Goal: Task Accomplishment & Management: Use online tool/utility

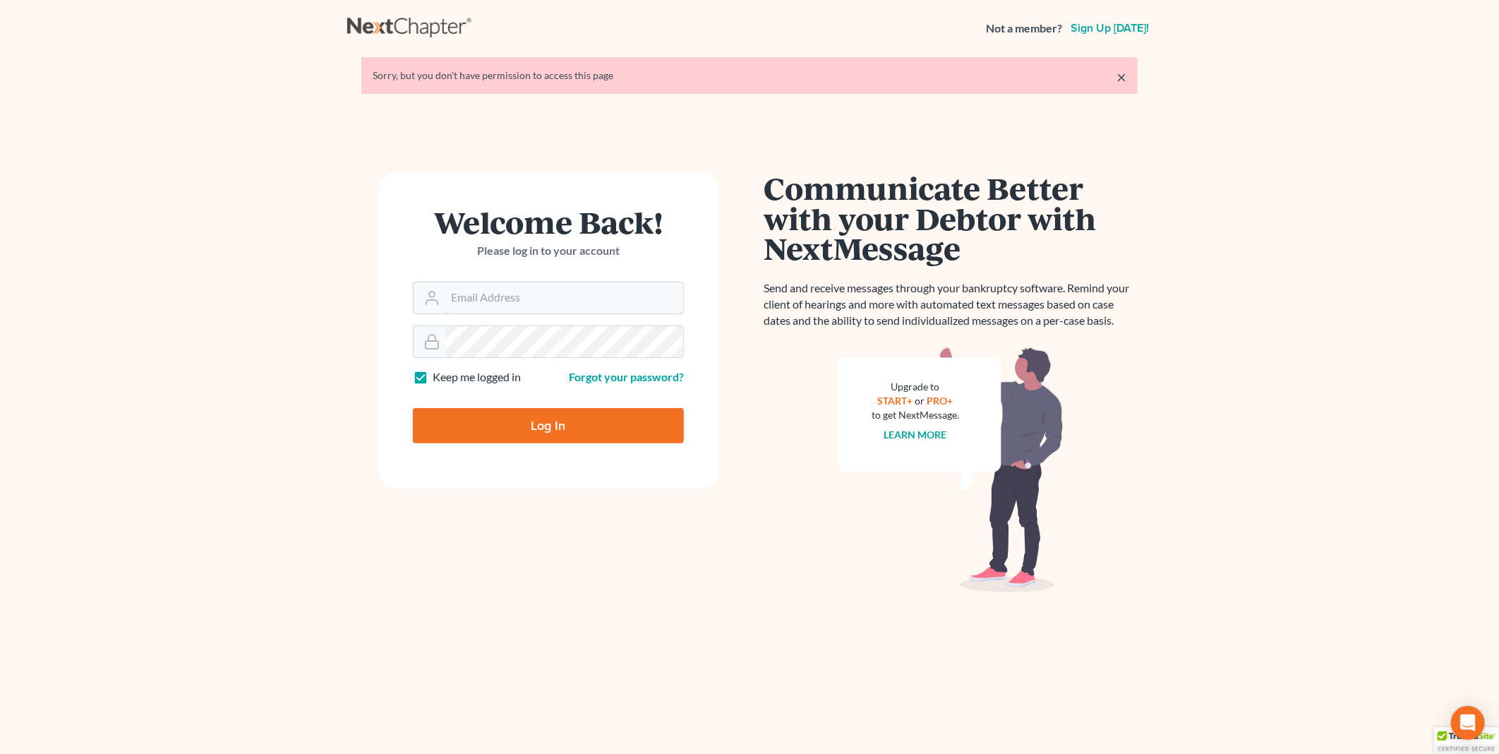
type input "[EMAIL_ADDRESS][DOMAIN_NAME]"
click at [512, 431] on input "Log In" at bounding box center [548, 425] width 271 height 35
type input "Thinking..."
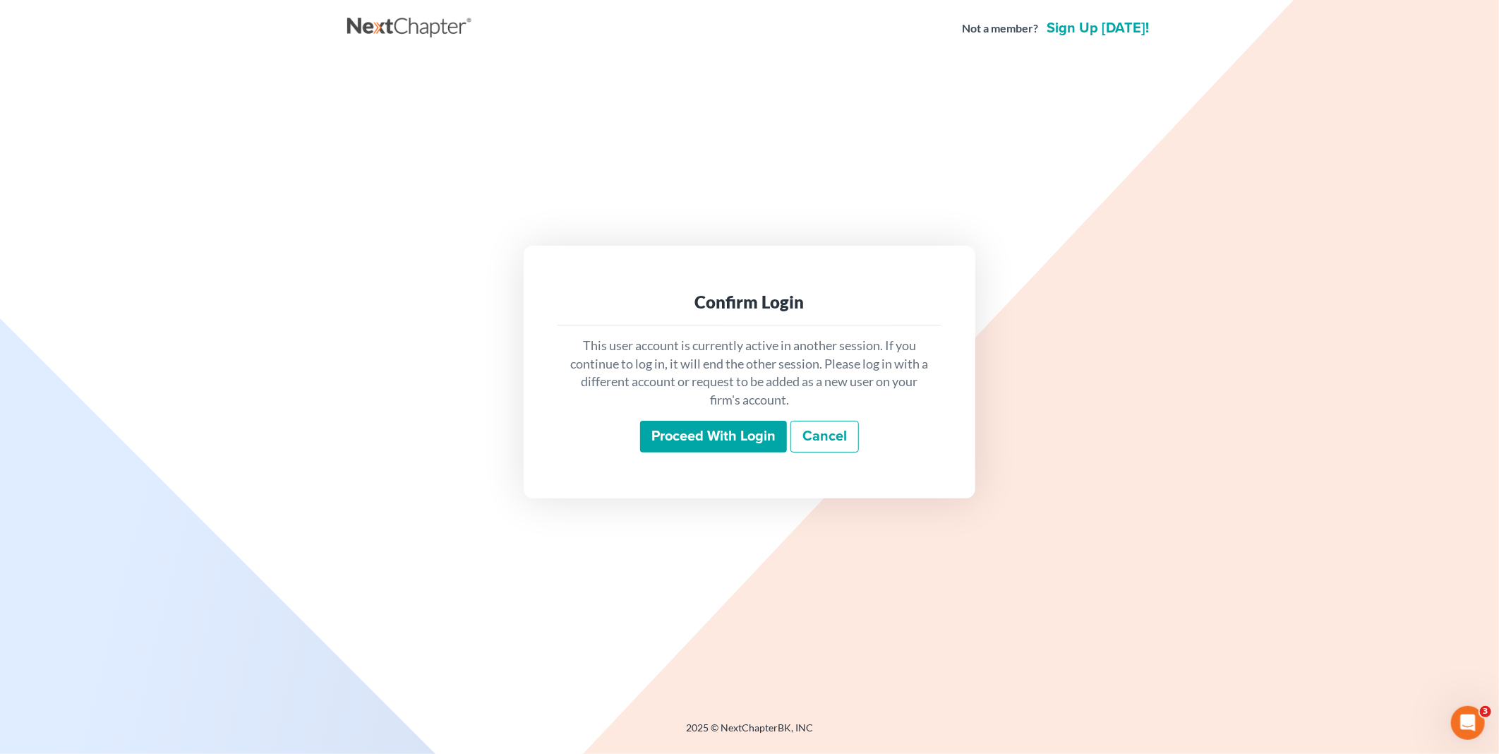
click at [709, 441] on input "Proceed with login" at bounding box center [713, 437] width 147 height 32
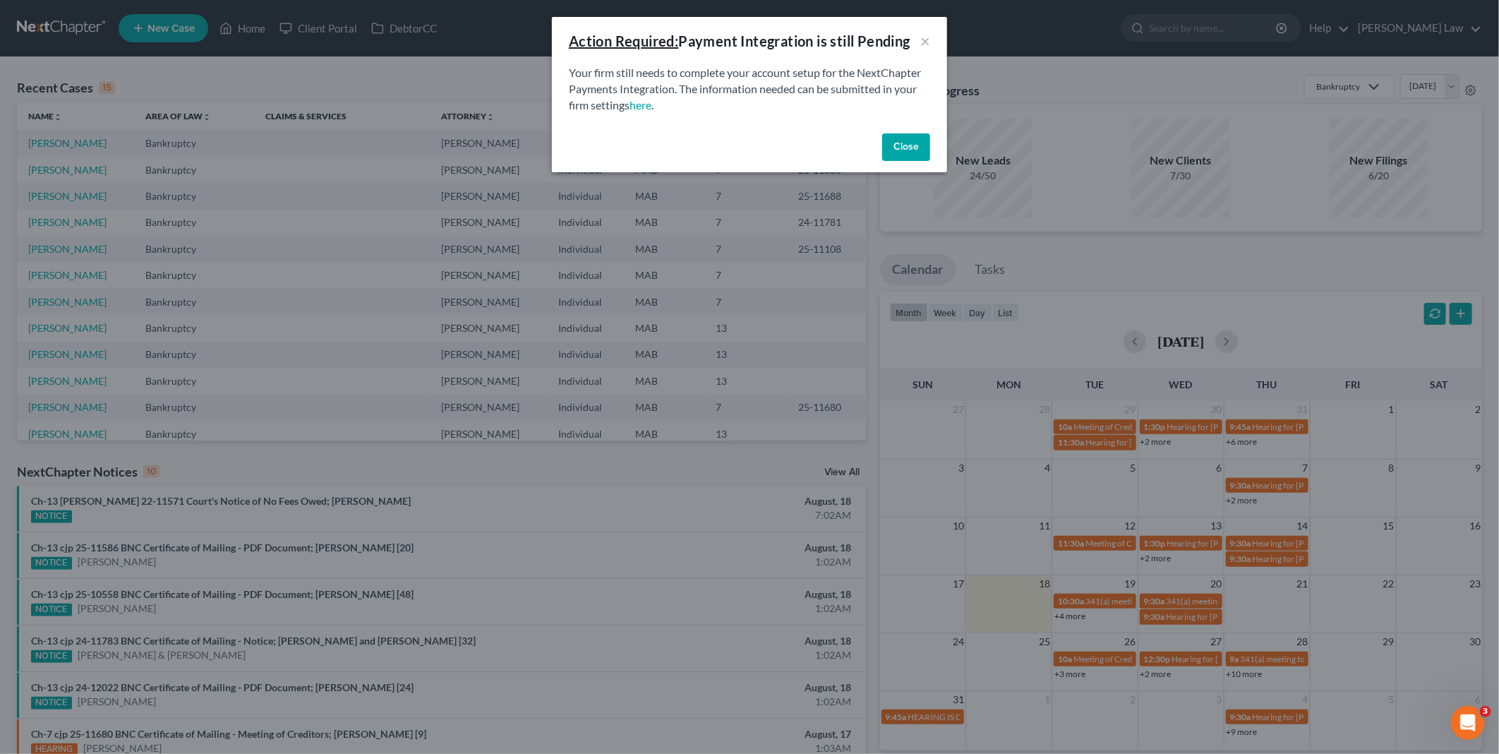
click at [910, 142] on button "Close" at bounding box center [906, 147] width 48 height 28
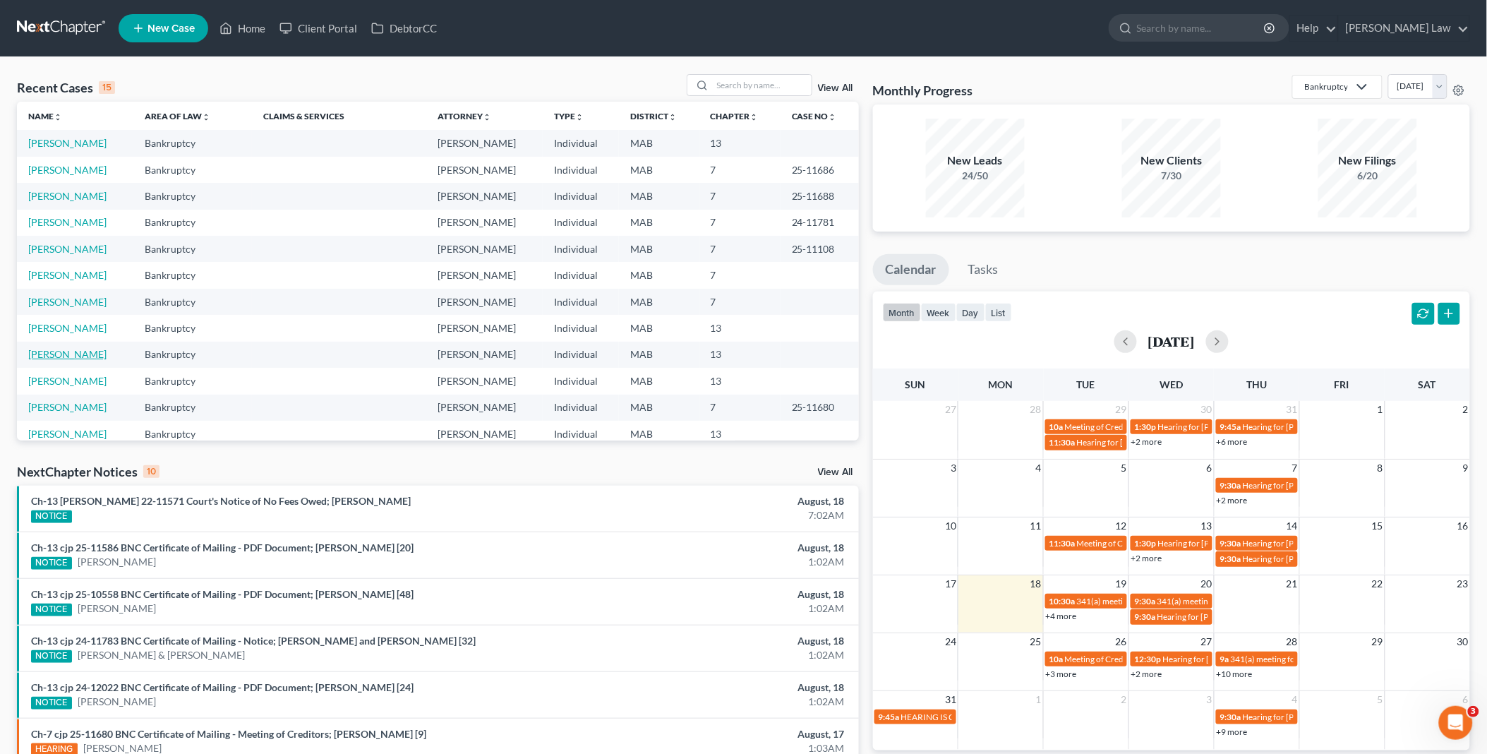
click at [44, 357] on link "Dortch, Felita" at bounding box center [67, 354] width 78 height 12
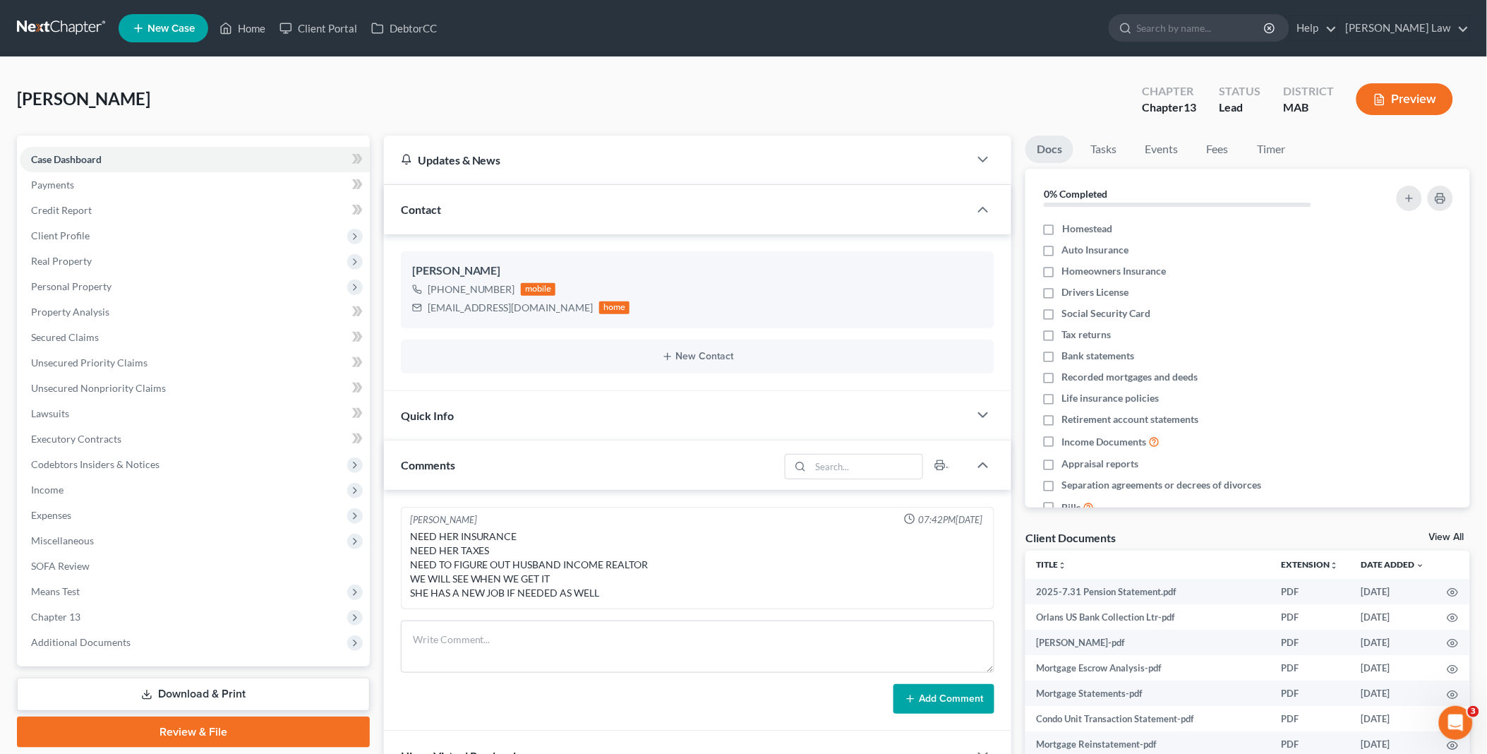
click at [1438, 537] on link "View All" at bounding box center [1446, 537] width 35 height 10
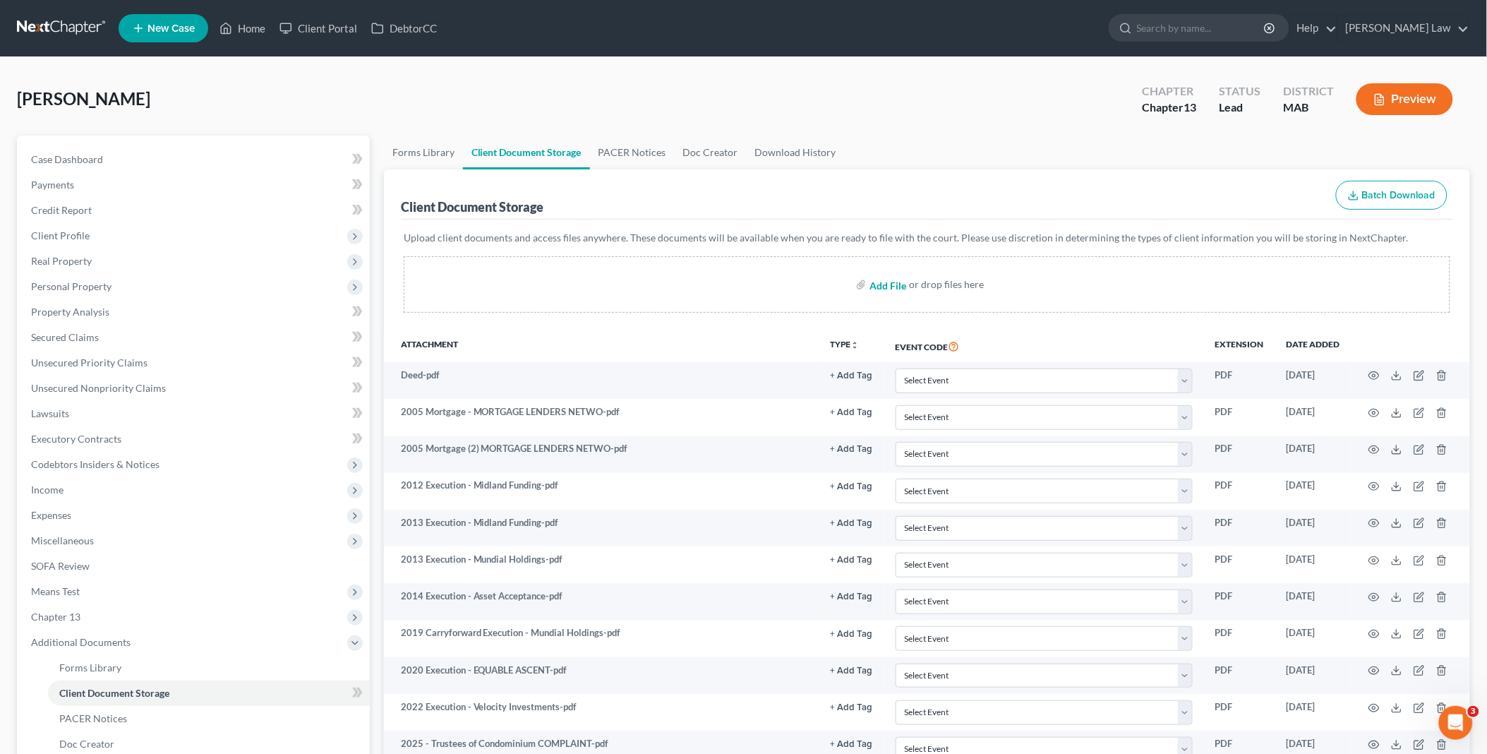
click at [886, 277] on input "file" at bounding box center [887, 284] width 34 height 25
type input "C:\fakepath\CreditCounselingCertificate_1.pdf"
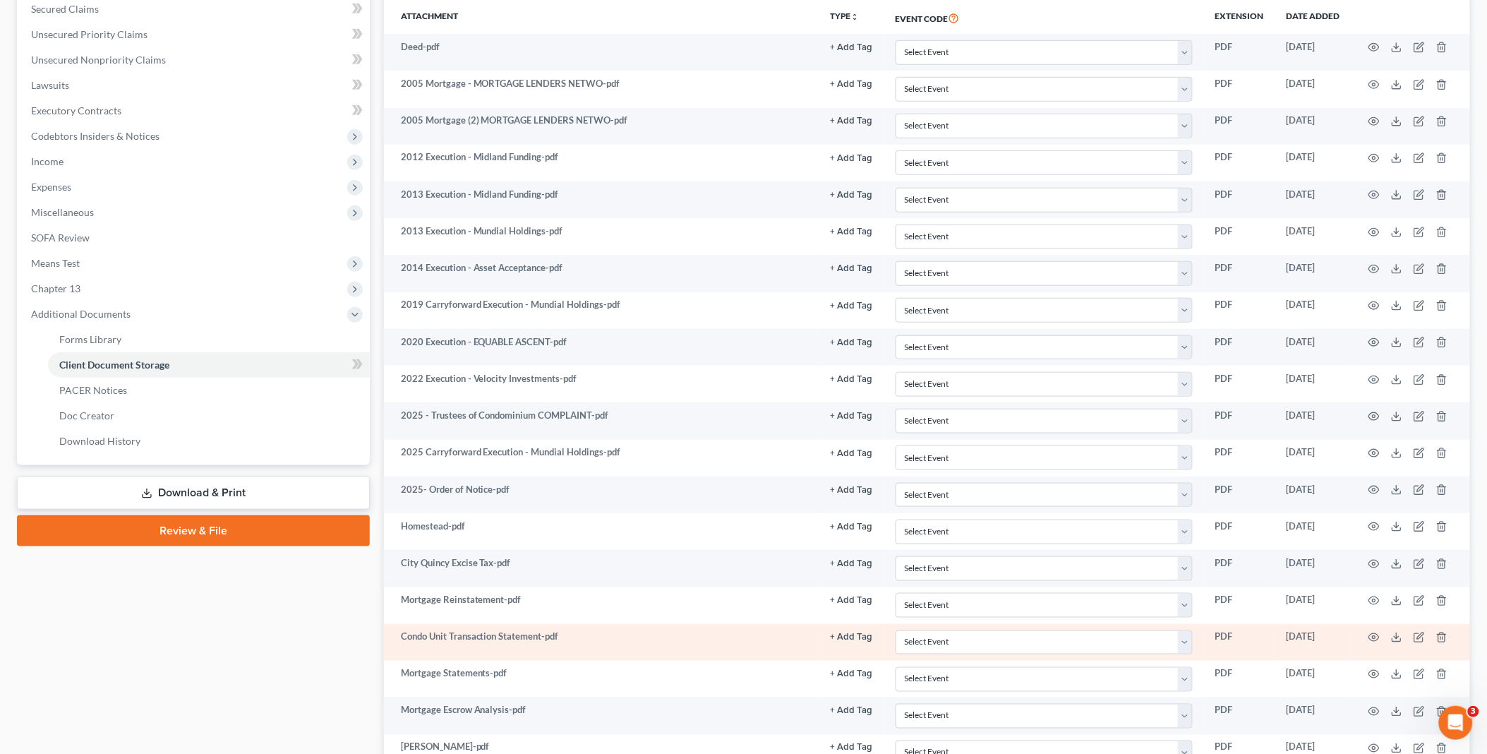
scroll to position [177, 0]
